Goal: Task Accomplishment & Management: Use online tool/utility

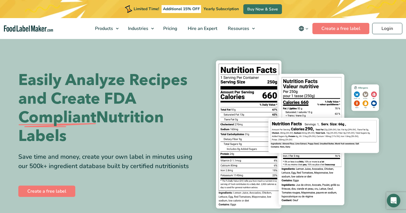
click at [56, 183] on div "Easily Analyze Recipes and Create FDA Compliant Nutrition Labels Save time and …" at bounding box center [108, 134] width 180 height 127
click at [56, 190] on link "Create a free label" at bounding box center [46, 190] width 57 height 11
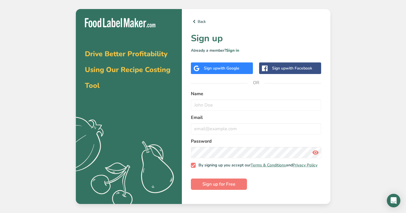
click at [238, 72] on div "Sign up with Google" at bounding box center [222, 68] width 62 height 12
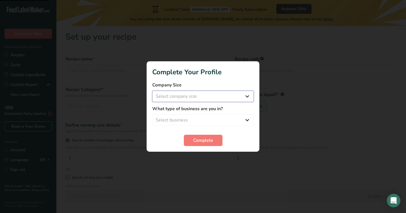
click at [210, 100] on select "Select company size Fewer than 10 Employees 10 to 50 Employees 51 to 500 Employ…" at bounding box center [203, 96] width 102 height 11
select select "1"
click at [152, 91] on select "Select company size Fewer than 10 Employees 10 to 50 Employees 51 to 500 Employ…" at bounding box center [203, 96] width 102 height 11
click at [205, 115] on select "Select business Packaged Food Manufacturer Restaurant & Cafe Bakery Meal Plans …" at bounding box center [203, 119] width 102 height 11
select select "8"
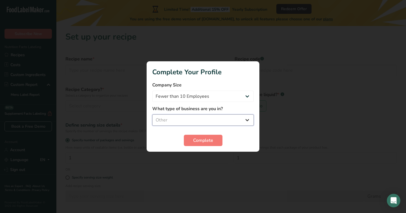
click at [152, 114] on select "Select business Packaged Food Manufacturer Restaurant & Cafe Bakery Meal Plans …" at bounding box center [203, 119] width 102 height 11
click at [239, 96] on select "Fewer than 10 Employees 10 to 50 Employees 51 to 500 Employees Over 500 Employe…" at bounding box center [203, 96] width 102 height 11
select select "2"
click at [152, 91] on select "Fewer than 10 Employees 10 to 50 Employees 51 to 500 Employees Over 500 Employe…" at bounding box center [203, 96] width 102 height 11
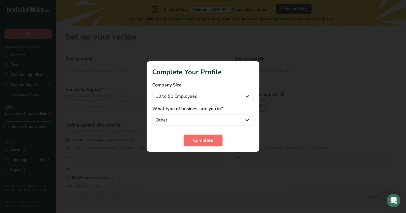
click at [214, 140] on button "Complete" at bounding box center [203, 139] width 39 height 11
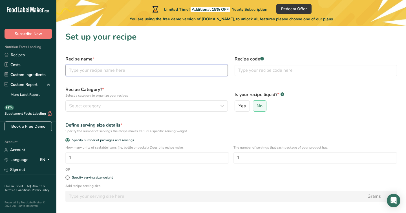
click at [153, 72] on input "text" at bounding box center [146, 70] width 162 height 11
type input "Candy"
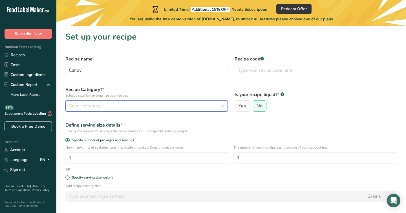
click at [157, 105] on div "Select category" at bounding box center [145, 105] width 152 height 7
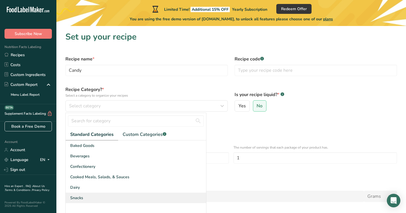
click at [116, 194] on div "Snacks" at bounding box center [136, 197] width 140 height 10
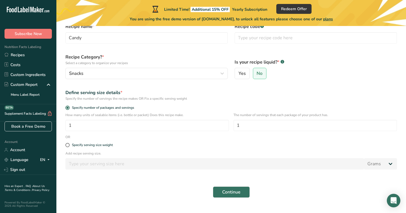
scroll to position [44, 0]
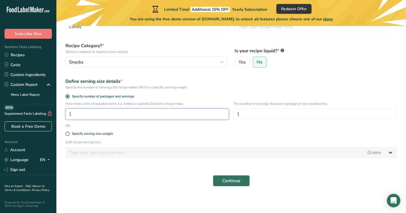
click at [123, 113] on input "1" at bounding box center [147, 113] width 164 height 11
click at [168, 112] on input "1" at bounding box center [147, 113] width 164 height 11
click at [245, 114] on input "1" at bounding box center [315, 113] width 164 height 11
type input "100"
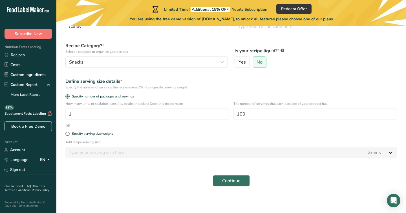
click at [195, 130] on div "Specify serving size weight" at bounding box center [231, 133] width 338 height 11
click at [86, 142] on p "Add recipe serving size." at bounding box center [231, 141] width 332 height 5
click at [223, 182] on span "Continue" at bounding box center [231, 180] width 18 height 7
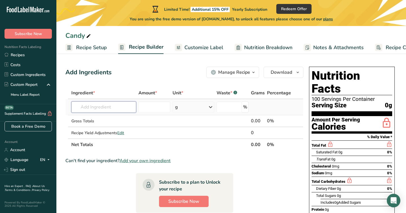
click at [117, 108] on input "text" at bounding box center [103, 106] width 65 height 11
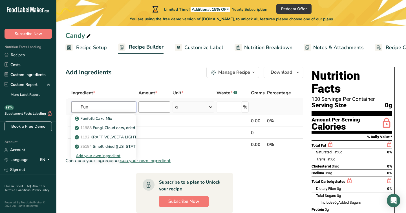
type input "Fun"
click at [158, 110] on input "number" at bounding box center [154, 106] width 32 height 11
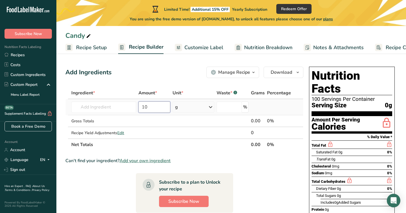
type input "10"
click at [197, 108] on div "g" at bounding box center [194, 106] width 42 height 11
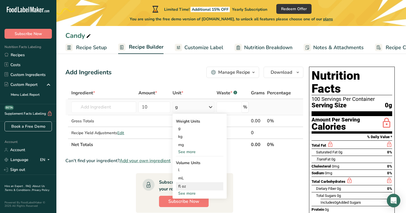
click at [197, 184] on div "fl oz" at bounding box center [199, 186] width 43 height 6
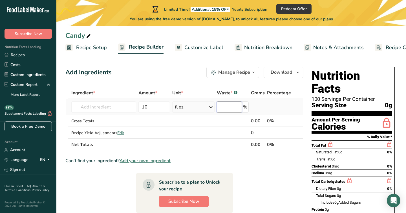
click at [232, 109] on input "number" at bounding box center [229, 106] width 25 height 11
click at [206, 150] on section "Ingredient * Amount * Unit * Waste * .a-a{fill:#347362;}.b-a{fill:#fff;} Grams …" at bounding box center [184, 211] width 238 height 249
click at [98, 104] on input "text" at bounding box center [103, 106] width 65 height 11
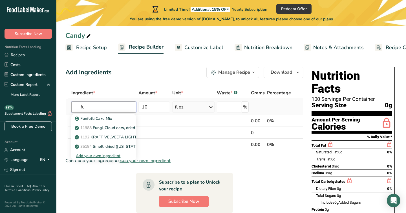
type input "f"
type input "FUN"
click at [108, 136] on p "1192 KRAFT VELVEETA LIGHT Reduced Fat Pasteurized Process Cheese Product" at bounding box center [152, 137] width 153 height 6
type input "KRAFT VELVEETA LIGHT Reduced Fat Pasteurized Process Cheese Product"
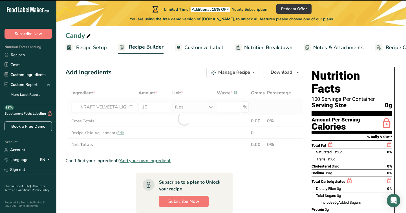
type input "0"
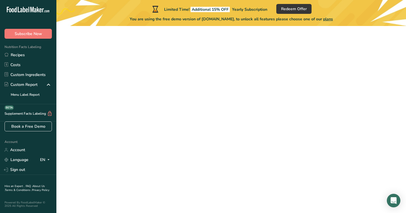
scroll to position [44, 0]
